Goal: Entertainment & Leisure: Consume media (video, audio)

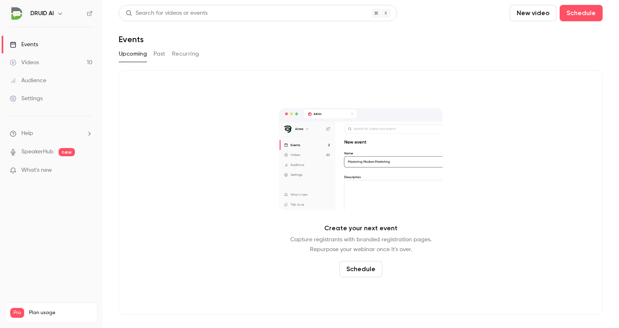
click at [158, 52] on button "Past" at bounding box center [159, 53] width 12 height 13
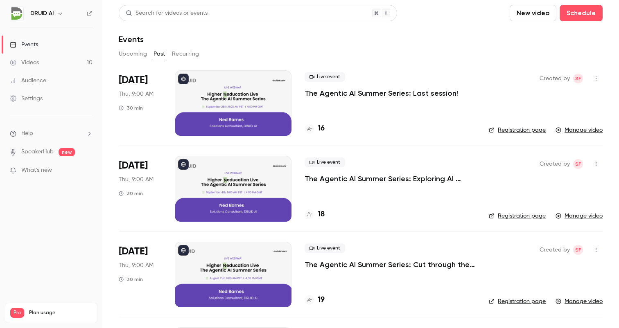
click at [246, 94] on div at bounding box center [233, 102] width 117 height 65
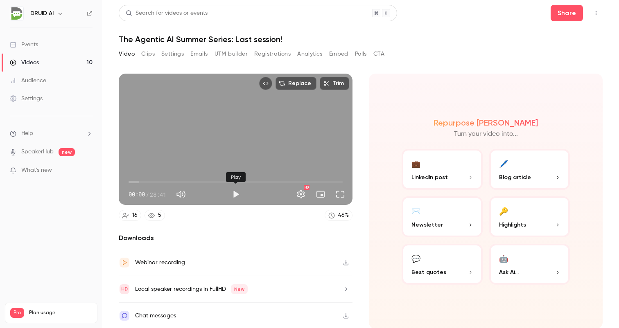
click at [236, 194] on button "Play" at bounding box center [236, 194] width 16 height 16
click at [237, 194] on button "Pause" at bounding box center [236, 194] width 16 height 16
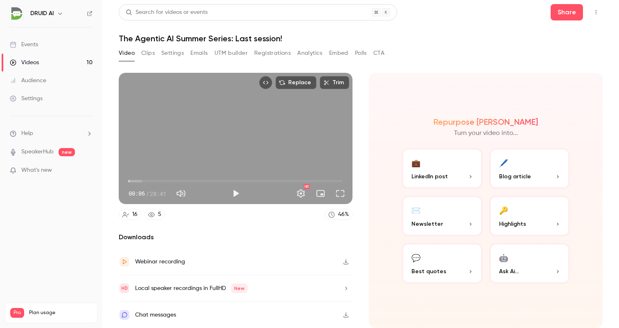
scroll to position [8, 0]
click at [151, 257] on div "Webinar recording" at bounding box center [160, 262] width 50 height 10
click at [234, 185] on button "Play" at bounding box center [236, 193] width 16 height 16
click at [163, 175] on span "00:30" at bounding box center [235, 181] width 214 height 13
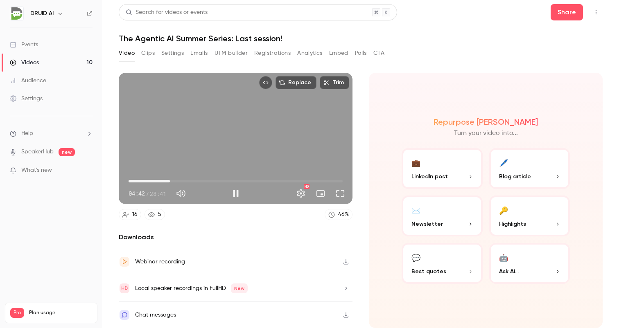
click at [170, 175] on span "05:32" at bounding box center [235, 181] width 214 height 13
click at [181, 175] on span "07:01" at bounding box center [235, 181] width 214 height 13
click at [193, 175] on span "08:40" at bounding box center [235, 181] width 214 height 13
click at [205, 175] on span "08:40" at bounding box center [235, 181] width 214 height 13
click at [222, 175] on span "10:12" at bounding box center [235, 181] width 214 height 13
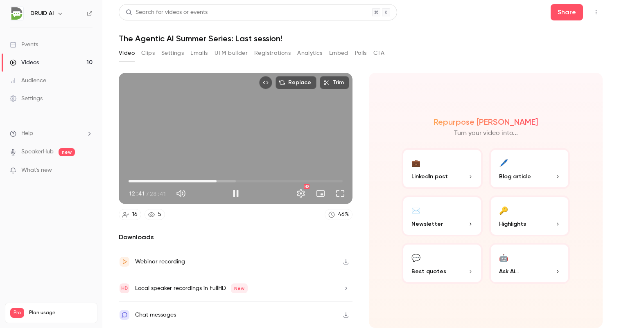
click at [216, 175] on span "11:47" at bounding box center [235, 181] width 214 height 13
click at [218, 180] on span "11:48" at bounding box center [216, 181] width 2 height 2
click at [225, 175] on span "12:16" at bounding box center [235, 181] width 214 height 13
click at [229, 175] on span "12:54" at bounding box center [235, 181] width 214 height 13
click at [234, 175] on span "14:09" at bounding box center [235, 181] width 214 height 13
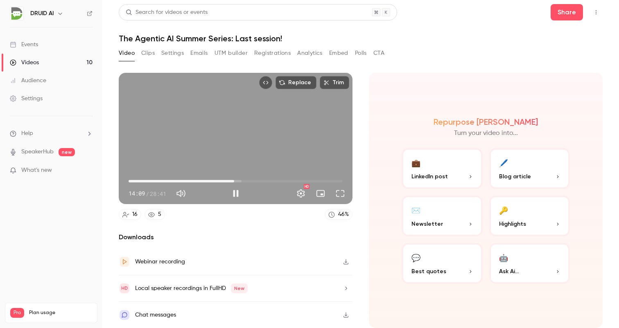
click at [239, 175] on span "14:09" at bounding box center [235, 181] width 214 height 13
click at [245, 175] on span "14:49" at bounding box center [235, 181] width 214 height 13
click at [211, 175] on span "15:35" at bounding box center [235, 181] width 214 height 13
click at [205, 175] on span "11:01" at bounding box center [235, 181] width 214 height 13
click at [201, 175] on span "09:39" at bounding box center [235, 181] width 214 height 13
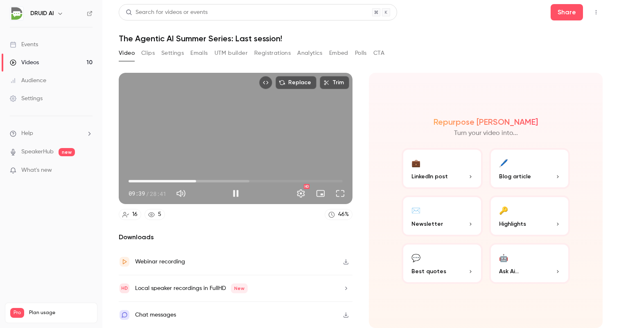
click at [196, 175] on span "09:03" at bounding box center [235, 181] width 214 height 13
click at [198, 180] on span "09:23" at bounding box center [198, 181] width 2 height 2
click at [201, 180] on span "09:29" at bounding box center [199, 181] width 2 height 2
click at [209, 176] on span "10:45" at bounding box center [235, 181] width 214 height 13
click at [214, 175] on span "10:45" at bounding box center [235, 181] width 214 height 13
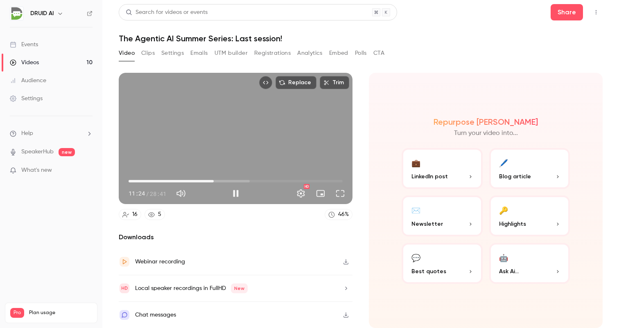
click at [215, 180] on span "11:24" at bounding box center [213, 181] width 2 height 2
click at [223, 175] on span "11:58" at bounding box center [235, 181] width 214 height 13
click at [224, 180] on span "12:47" at bounding box center [224, 181] width 2 height 2
click at [221, 180] on span "12:20" at bounding box center [220, 181] width 2 height 2
click at [235, 175] on span "14:15" at bounding box center [235, 181] width 214 height 13
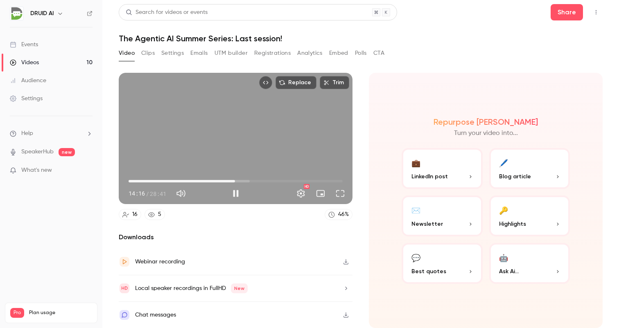
click at [246, 175] on span "14:16" at bounding box center [235, 181] width 214 height 13
click at [253, 175] on span "16:40" at bounding box center [235, 181] width 214 height 13
click at [260, 175] on span "16:40" at bounding box center [235, 181] width 214 height 13
click at [266, 175] on span "18:29" at bounding box center [235, 181] width 214 height 13
click at [275, 176] on span "19:41" at bounding box center [235, 181] width 214 height 13
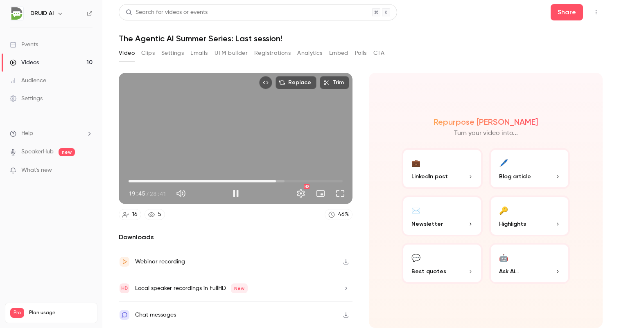
click at [284, 175] on span "19:45" at bounding box center [235, 181] width 214 height 13
click at [293, 175] on span "22:03" at bounding box center [235, 181] width 214 height 13
click at [304, 175] on span "22:03" at bounding box center [235, 181] width 214 height 13
click at [317, 175] on span "25:17" at bounding box center [235, 181] width 214 height 13
click at [231, 189] on button "Pause" at bounding box center [236, 193] width 16 height 16
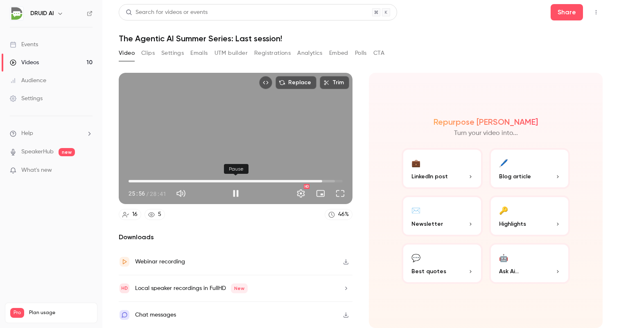
type input "******"
